Goal: Task Accomplishment & Management: Manage account settings

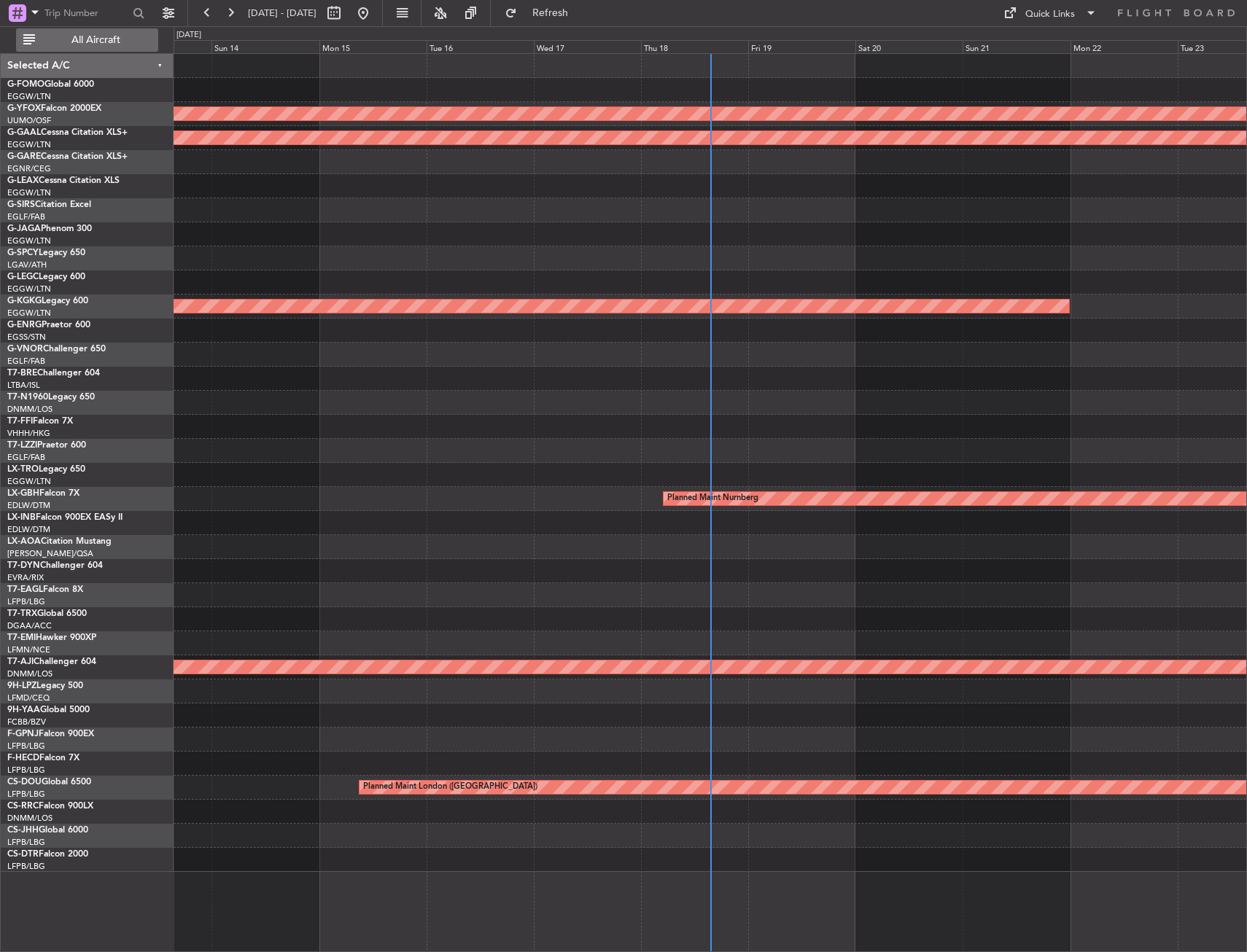
click at [56, 45] on button "All Aircraft" at bounding box center [87, 40] width 142 height 24
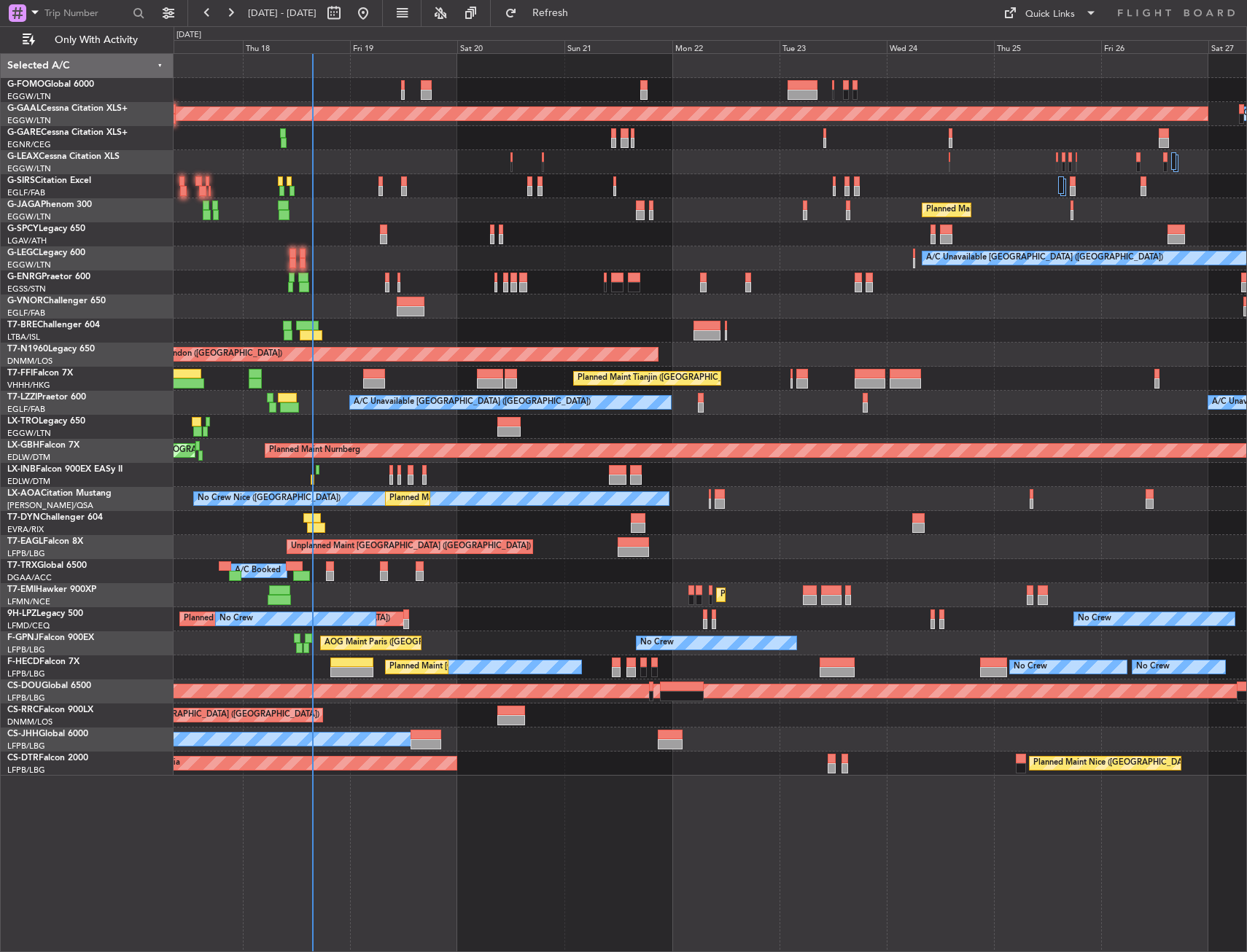
click at [358, 281] on div at bounding box center [710, 282] width 1073 height 24
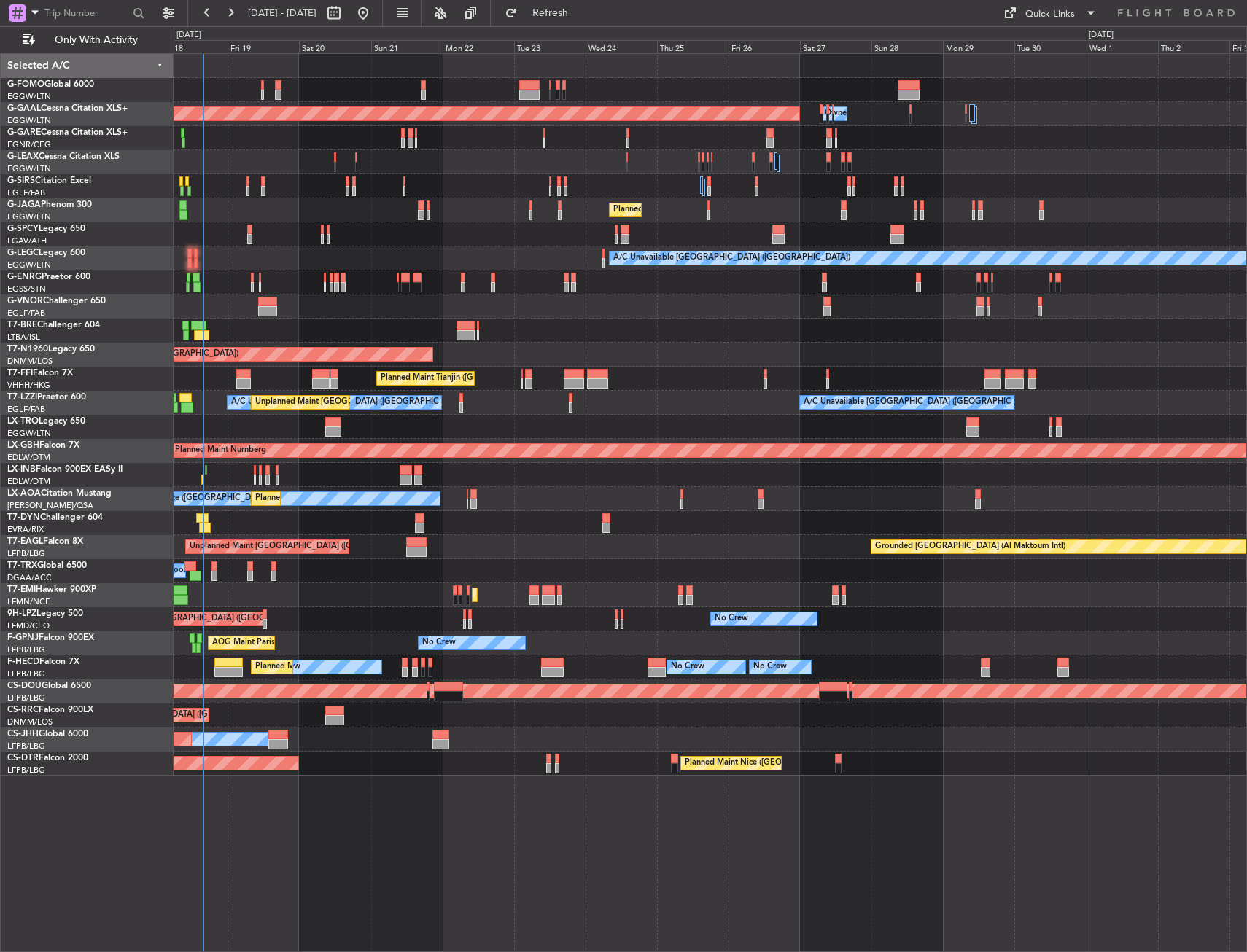
click at [600, 260] on div "A/C Unavailable [GEOGRAPHIC_DATA] ([GEOGRAPHIC_DATA])" at bounding box center [710, 258] width 1073 height 24
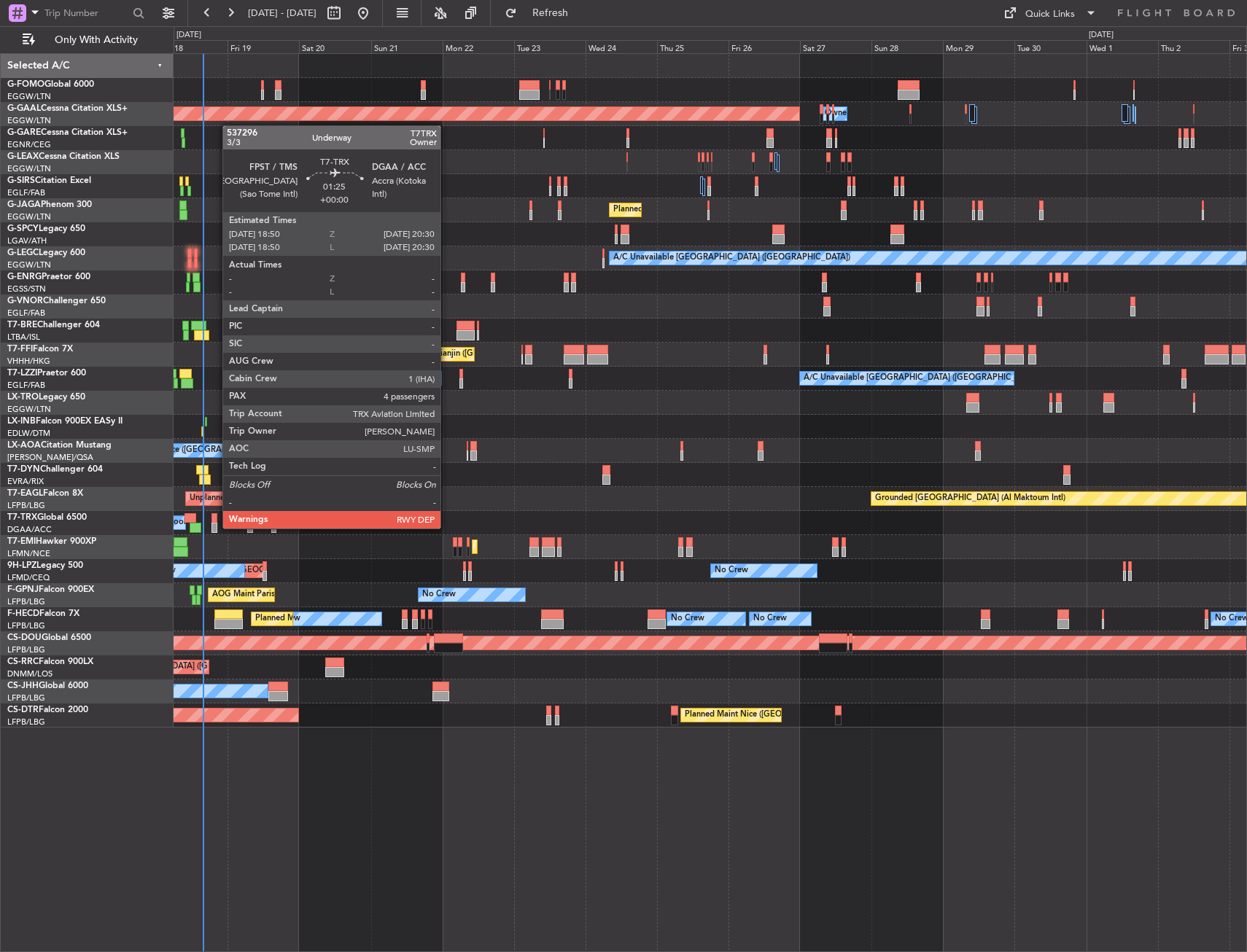
click at [216, 527] on div at bounding box center [214, 528] width 5 height 10
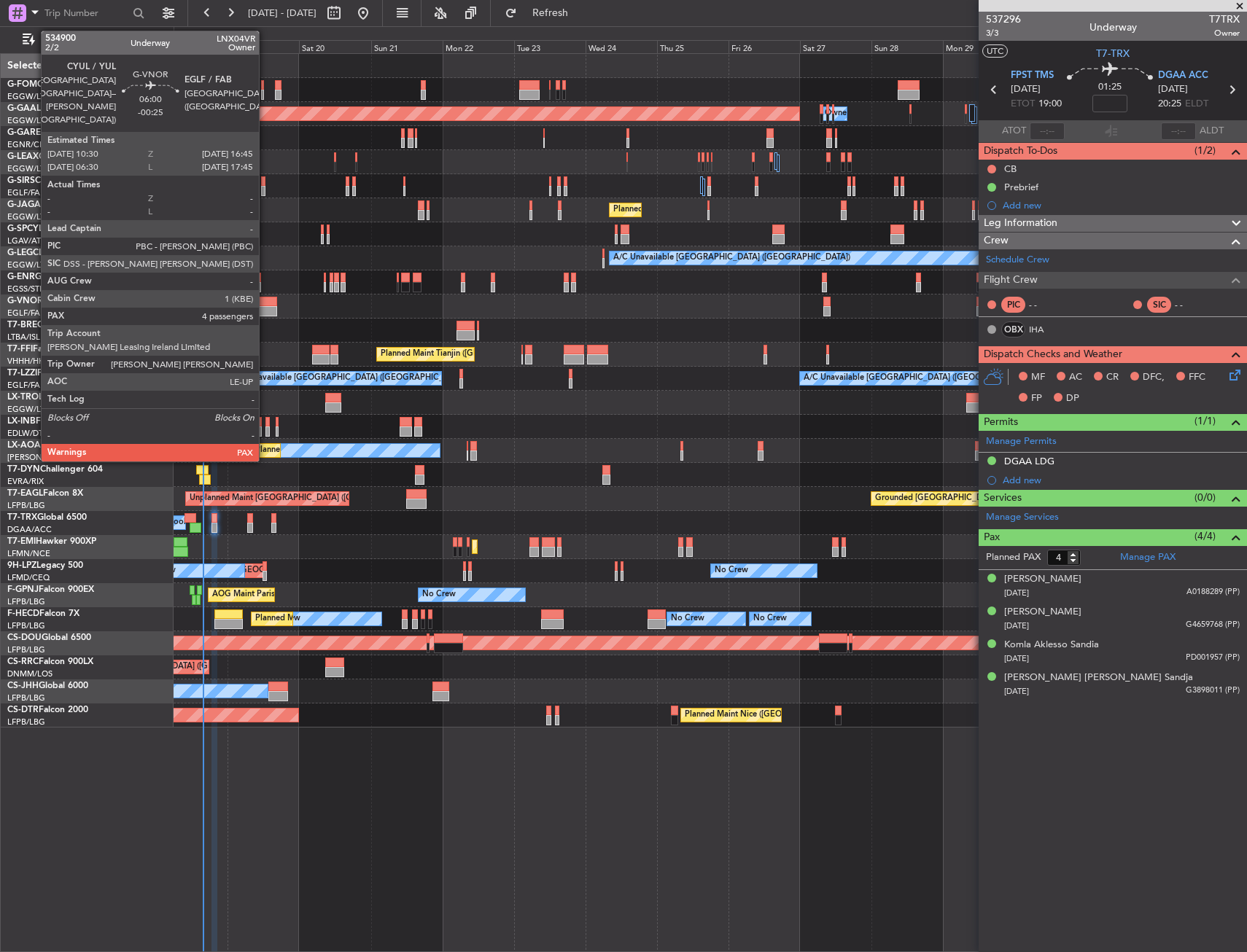
click at [265, 301] on div at bounding box center [268, 302] width 19 height 10
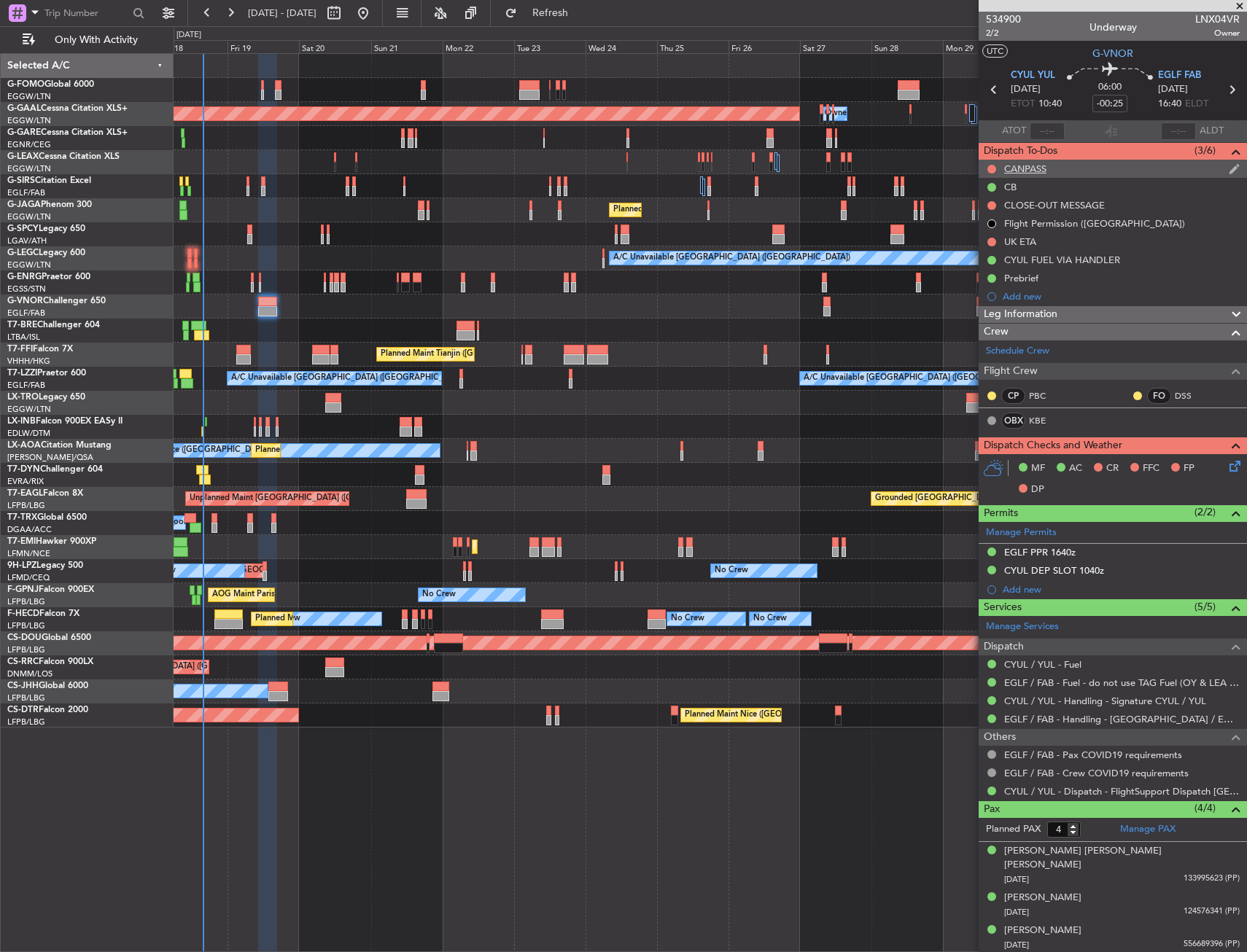
click at [1101, 172] on div "CANPASS" at bounding box center [1112, 169] width 269 height 19
click at [1030, 694] on link "CYUL / YUL - Handling - Signature CYUL / YUL" at bounding box center [1106, 700] width 202 height 13
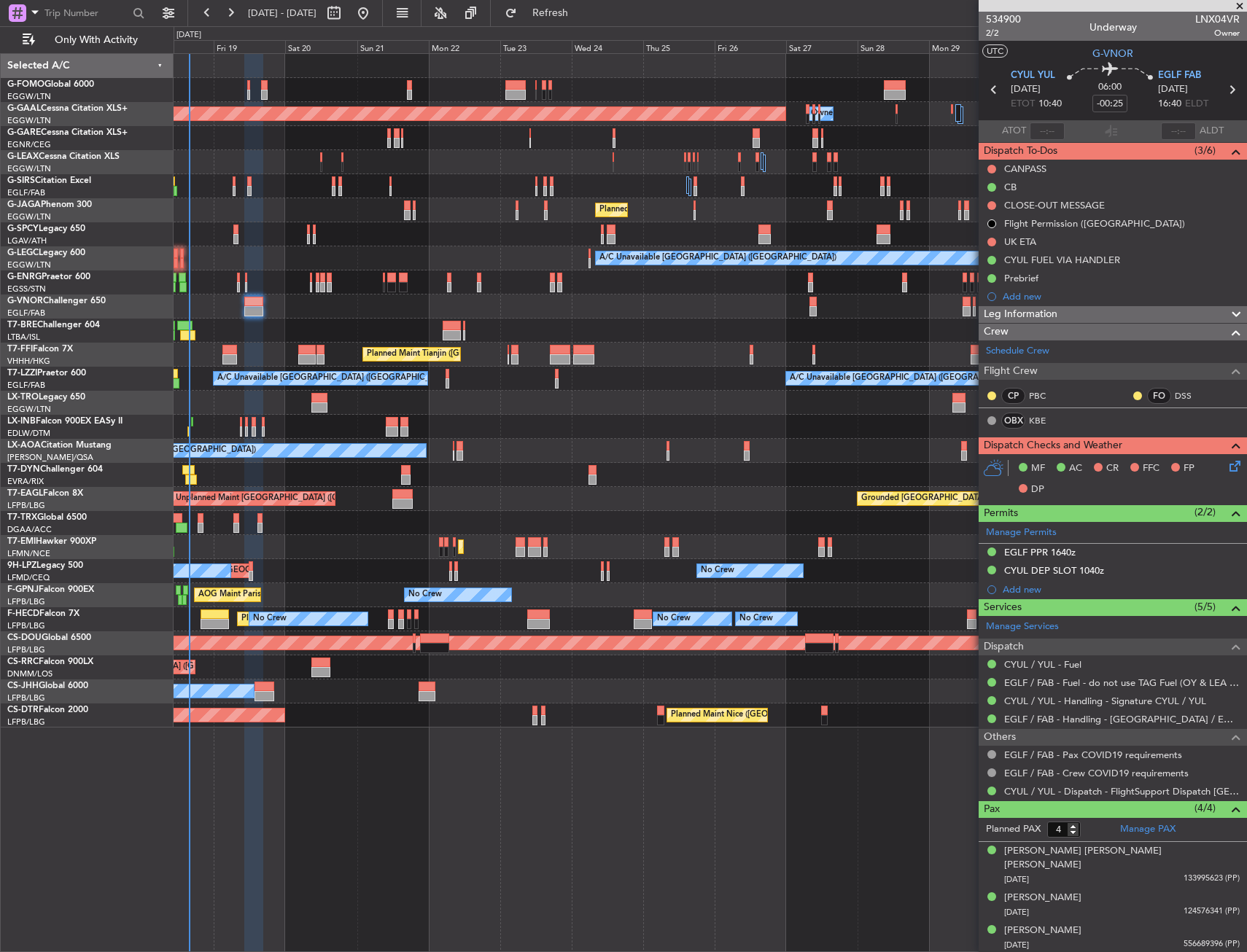
click at [267, 348] on div "Planned Maint Tianjin ([GEOGRAPHIC_DATA])" at bounding box center [710, 354] width 1073 height 24
click at [991, 171] on button at bounding box center [992, 169] width 8 height 8
click at [968, 254] on li "Cancelled" at bounding box center [993, 255] width 77 height 22
click at [989, 205] on button at bounding box center [992, 205] width 8 height 8
click at [979, 293] on span "Cancelled" at bounding box center [994, 291] width 41 height 14
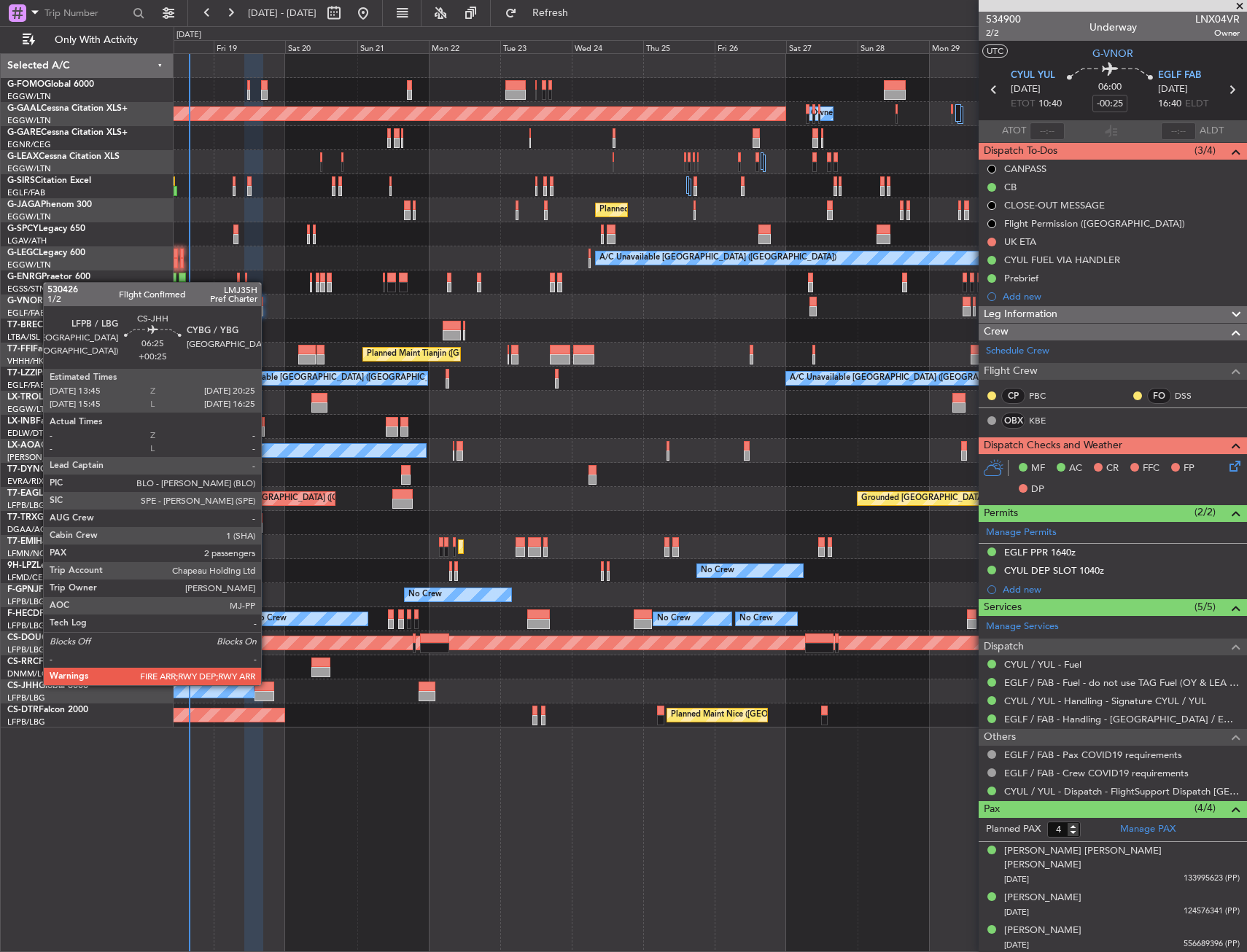
click at [268, 683] on div at bounding box center [264, 687] width 20 height 10
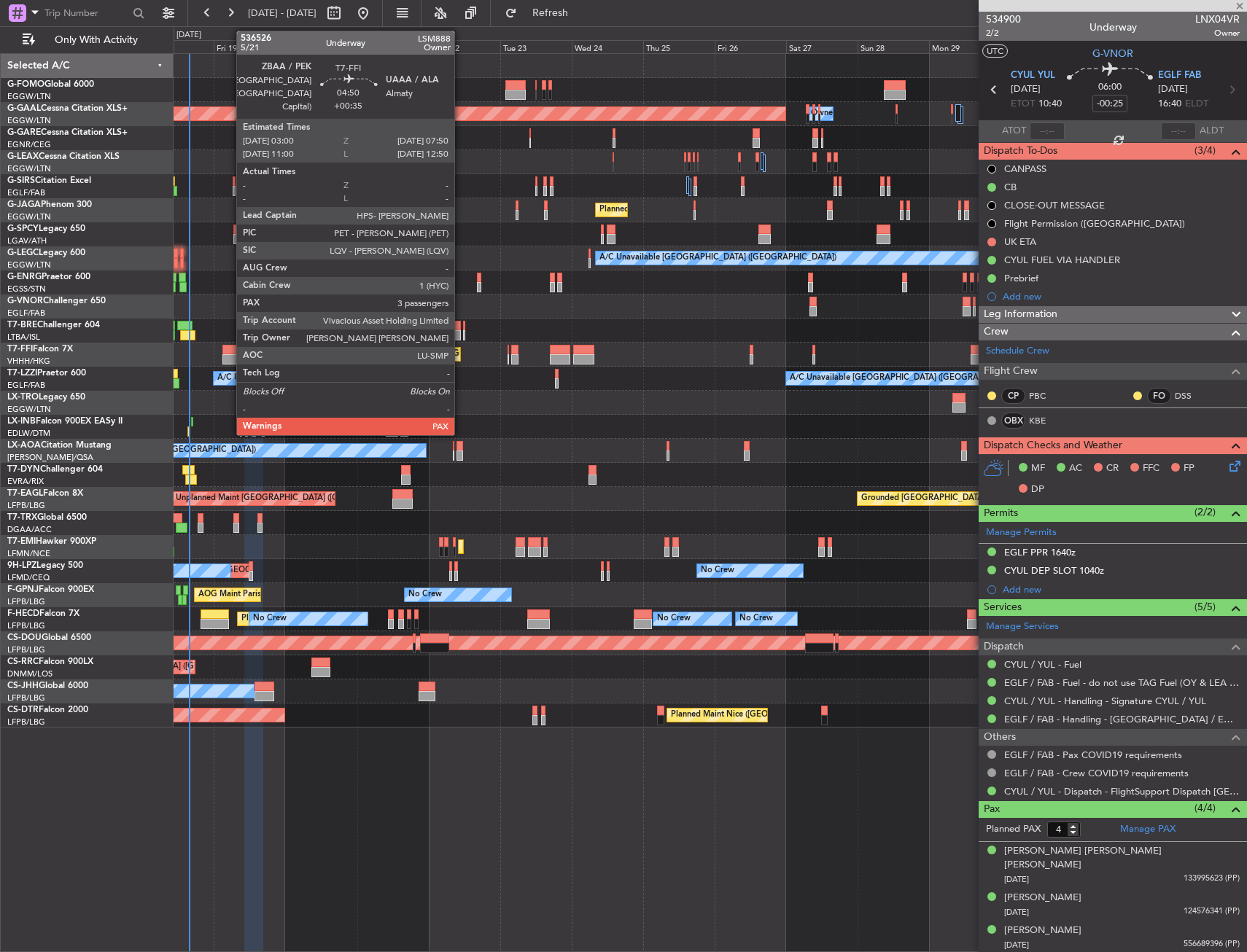
type input "+00:25"
type input "2"
